Goal: Task Accomplishment & Management: Manage account settings

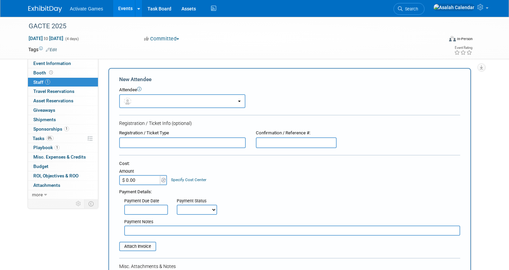
click at [127, 12] on link "Events" at bounding box center [125, 8] width 25 height 17
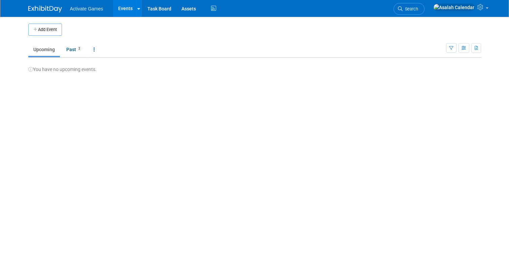
click at [57, 43] on link "Upcoming" at bounding box center [44, 49] width 32 height 13
click at [69, 48] on link "Past 2" at bounding box center [74, 49] width 26 height 13
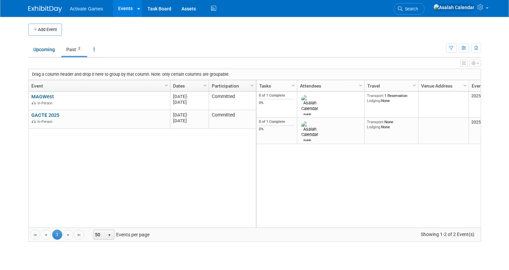
click at [139, 168] on div "MAGWest MAGWest In-Person 20250808 Aug 8, 2025 - Aug 10, 2025 Committed GACTE 2…" at bounding box center [142, 160] width 228 height 136
click at [478, 64] on icon "button" at bounding box center [478, 63] width 2 height 4
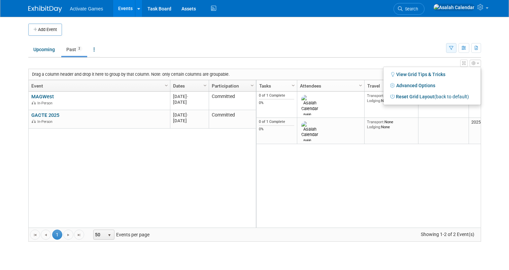
click at [454, 46] on button "button" at bounding box center [451, 48] width 10 height 10
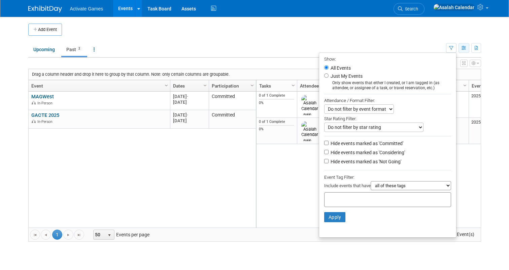
click at [463, 50] on button "button" at bounding box center [463, 48] width 11 height 10
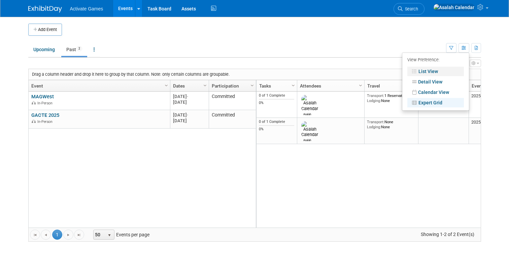
click at [433, 70] on link "List View" at bounding box center [435, 71] width 57 height 9
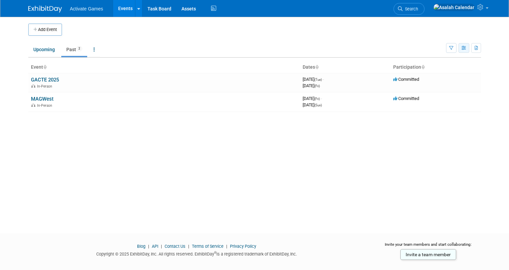
click at [463, 46] on icon "button" at bounding box center [463, 48] width 5 height 4
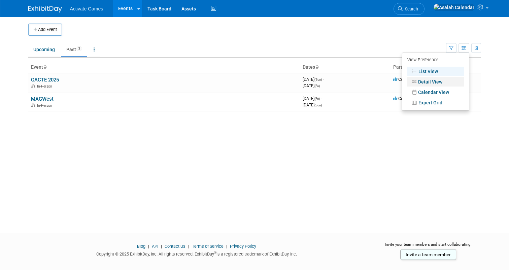
click at [430, 83] on link "Detail View" at bounding box center [435, 81] width 57 height 9
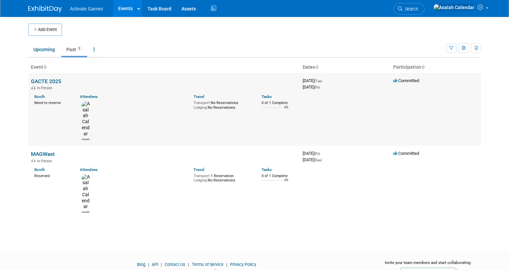
click at [54, 81] on link "GACTE 2025" at bounding box center [46, 81] width 30 height 6
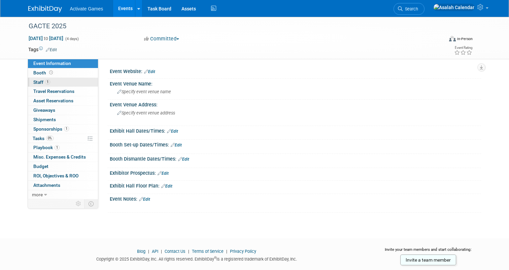
click at [65, 84] on link "1 Staff 1" at bounding box center [63, 82] width 70 height 9
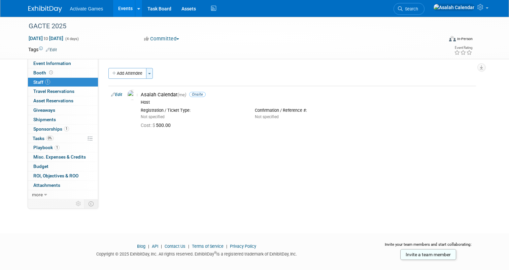
click at [151, 73] on span "button" at bounding box center [149, 73] width 3 height 1
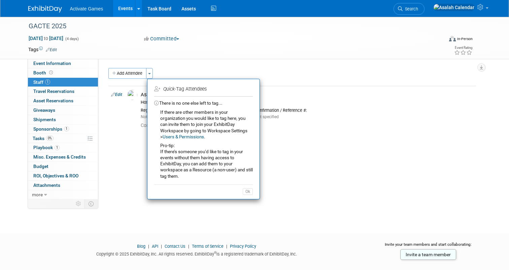
click at [121, 139] on div "Add Attendee Toggle Dropdown Quick -Tag Attendees Apply Users & Permissions" at bounding box center [292, 104] width 368 height 72
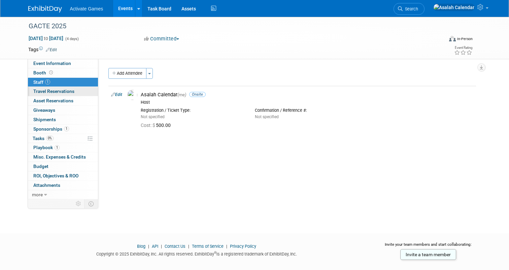
click at [70, 93] on span "Travel Reservations 0" at bounding box center [53, 91] width 41 height 5
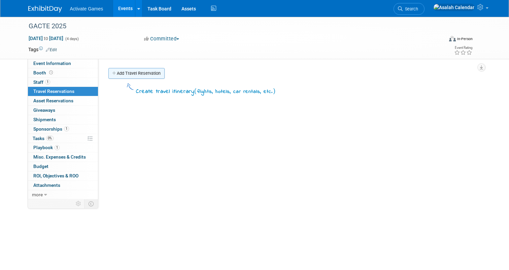
click at [143, 73] on link "Add Travel Reservation" at bounding box center [136, 73] width 56 height 11
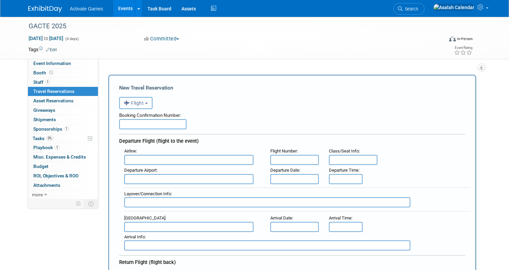
click at [147, 101] on button "Flight" at bounding box center [135, 103] width 33 height 12
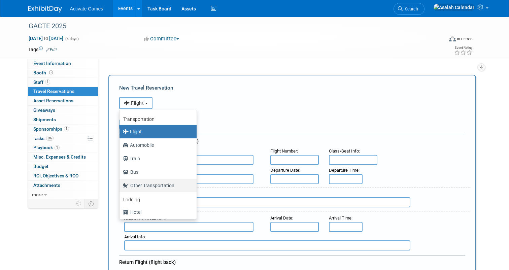
scroll to position [29, 0]
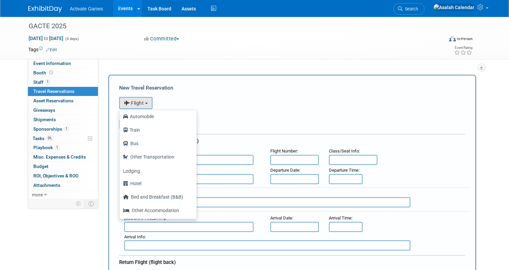
click at [228, 113] on div "Booking Confirmation Number:" at bounding box center [292, 114] width 346 height 10
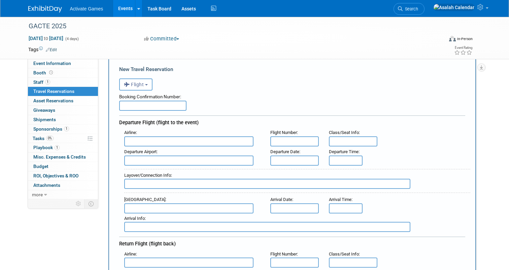
scroll to position [20, 0]
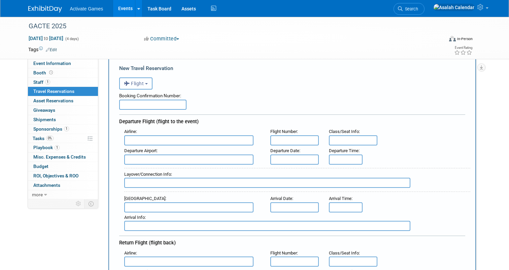
click at [149, 84] on button "Flight" at bounding box center [135, 83] width 33 height 12
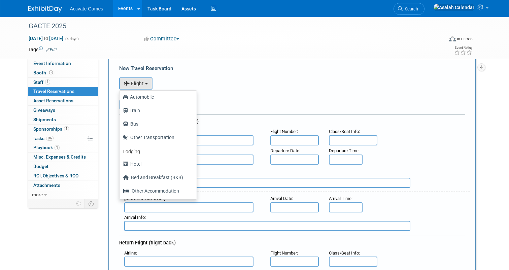
click at [206, 79] on div "<i class="fas fa-plane" style="padding: 6px 4px 6px 1px;"></i> Flight <i class=…" at bounding box center [292, 83] width 346 height 14
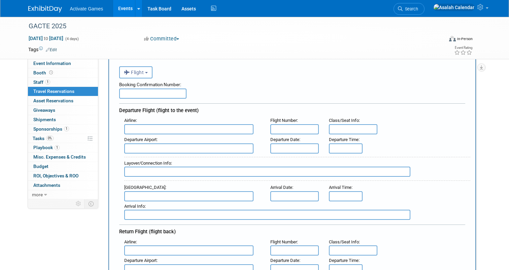
scroll to position [30, 0]
click at [151, 72] on button "Flight" at bounding box center [135, 73] width 33 height 12
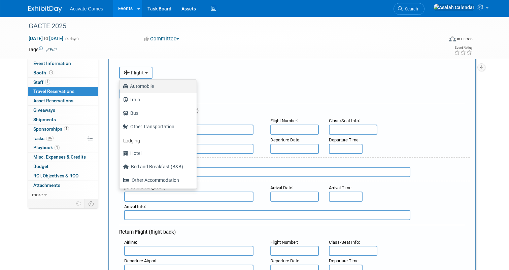
scroll to position [0, 0]
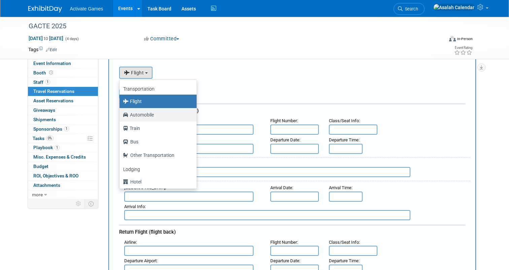
click at [145, 112] on label "Automobile" at bounding box center [156, 114] width 67 height 11
click at [120, 112] on input "Automobile" at bounding box center [118, 114] width 4 height 4
select select "4"
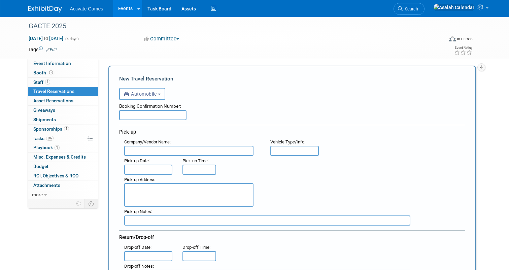
scroll to position [3, 0]
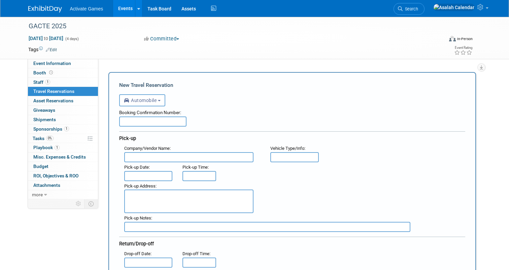
click at [218, 112] on div "Booking Confirmation Number:" at bounding box center [292, 111] width 346 height 10
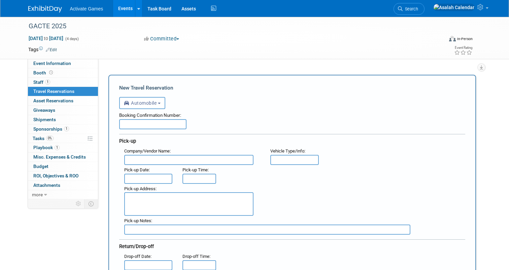
click at [207, 115] on div "Booking Confirmation Number:" at bounding box center [292, 114] width 346 height 10
click at [50, 98] on link "0 Asset Reservations 0" at bounding box center [63, 100] width 70 height 9
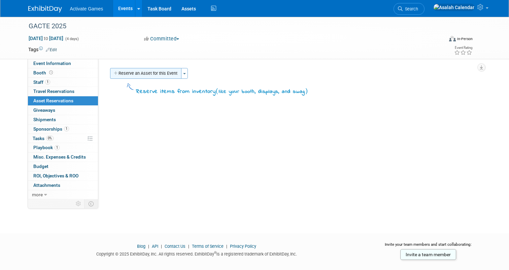
click at [172, 74] on button "Reserve an Asset for this Event" at bounding box center [145, 73] width 71 height 11
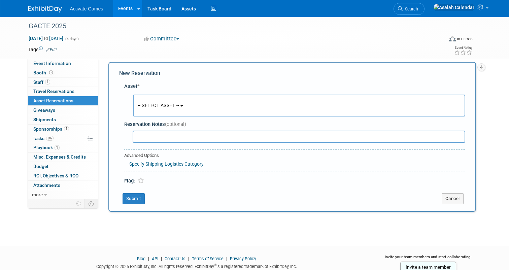
scroll to position [6, 0]
click at [176, 107] on span "-- SELECT ASSET --" at bounding box center [159, 104] width 42 height 5
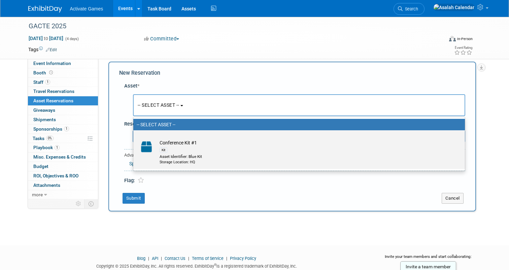
click at [176, 155] on div "Asset Identifier: Blue Kit" at bounding box center [306, 157] width 292 height 6
click at [134, 138] on input "Conference Kit #1 Kit Asset Identifier: Blue Kit Storage Location: HQ" at bounding box center [132, 136] width 4 height 4
select select "10728357"
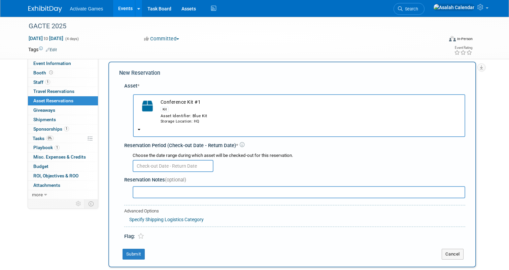
click at [122, 7] on link "Events" at bounding box center [125, 8] width 25 height 17
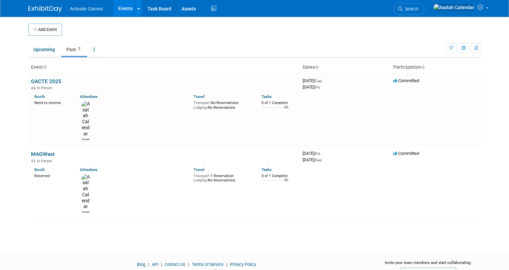
click at [181, 42] on ul "Upcoming Past 2 All Events 2 Past and Upcoming Grouped Annually Events grouped …" at bounding box center [237, 49] width 418 height 15
click at [161, 11] on link "Task Board" at bounding box center [159, 8] width 34 height 17
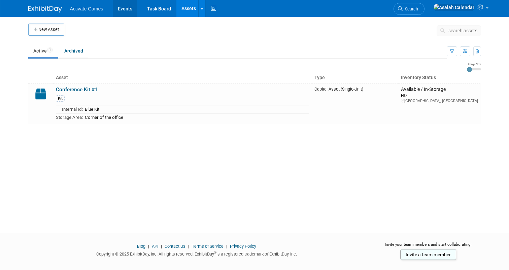
click at [124, 13] on link "Events" at bounding box center [125, 8] width 25 height 17
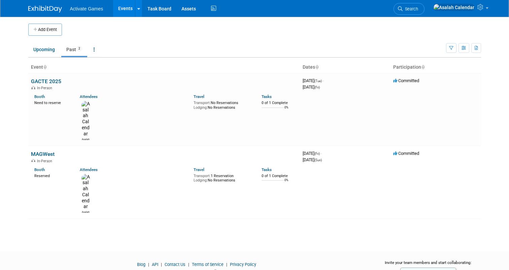
click at [295, 40] on td "Upcoming Past 2 All Events 2 Past and Upcoming Grouped Annually Events grouped …" at bounding box center [237, 47] width 418 height 22
click at [228, 209] on div "Add Event New Event Duplicate Event Warning There is another event in your work…" at bounding box center [254, 128] width 463 height 222
click at [196, 184] on div "Add Event New Event Duplicate Event Warning There is another event in your work…" at bounding box center [254, 128] width 463 height 222
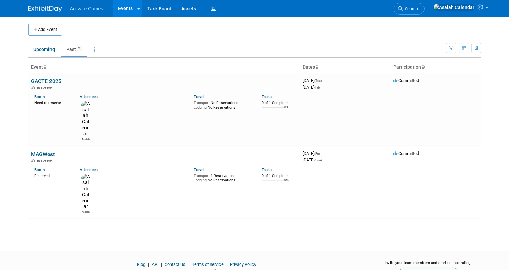
click at [196, 184] on div "Add Event New Event Duplicate Event Warning There is another event in your work…" at bounding box center [254, 128] width 463 height 222
